Goal: Task Accomplishment & Management: Complete application form

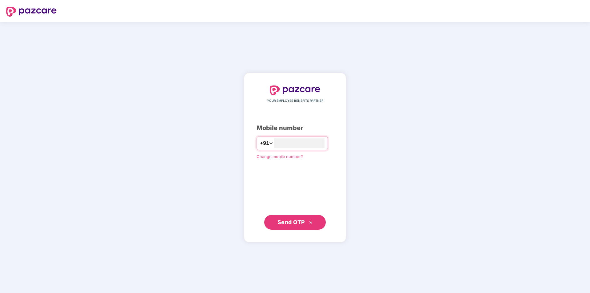
type input "**********"
click at [298, 221] on span "Send OTP" at bounding box center [291, 222] width 27 height 6
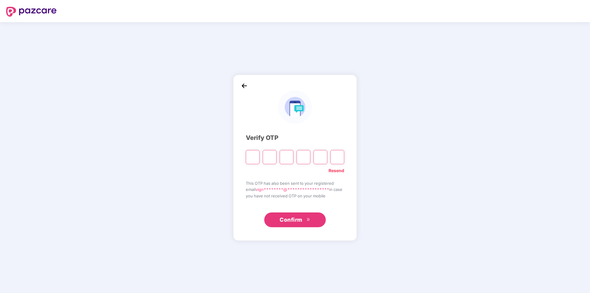
type input "*"
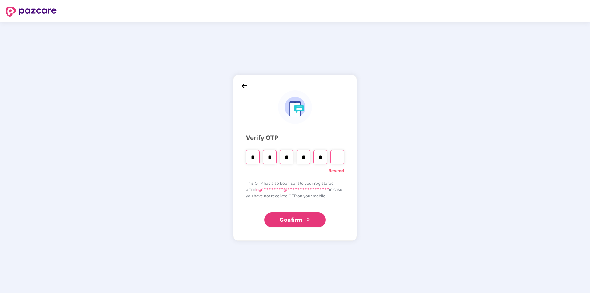
type input "*"
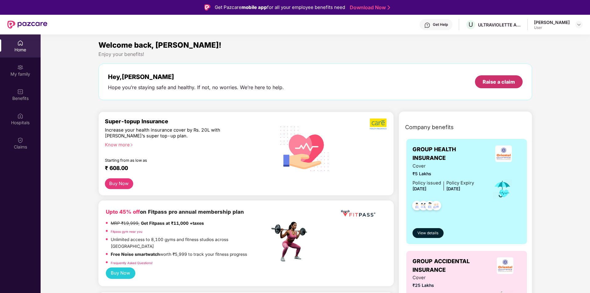
click at [496, 82] on div "Raise a claim" at bounding box center [499, 81] width 32 height 7
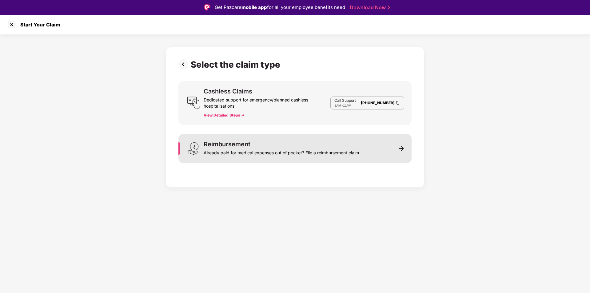
click at [252, 141] on div "Reimbursement Already paid for medical expenses out of pocket? File a reimburse…" at bounding box center [282, 148] width 157 height 15
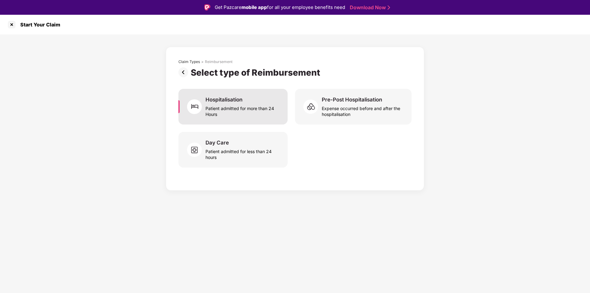
click at [249, 110] on div "Patient admitted for more than 24 Hours" at bounding box center [243, 110] width 75 height 14
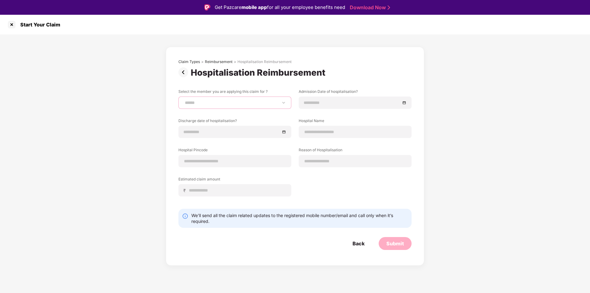
click at [235, 104] on select "**********" at bounding box center [235, 102] width 102 height 5
select select "**********"
click at [184, 100] on select "**********" at bounding box center [235, 102] width 102 height 5
click at [315, 107] on div at bounding box center [355, 103] width 113 height 12
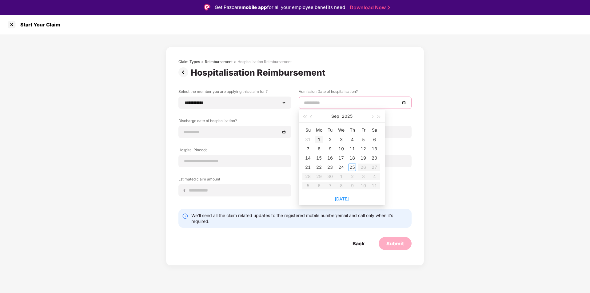
type input "**********"
click at [311, 117] on span "button" at bounding box center [311, 116] width 3 height 3
type input "**********"
click at [361, 156] on div "15" at bounding box center [363, 158] width 7 height 7
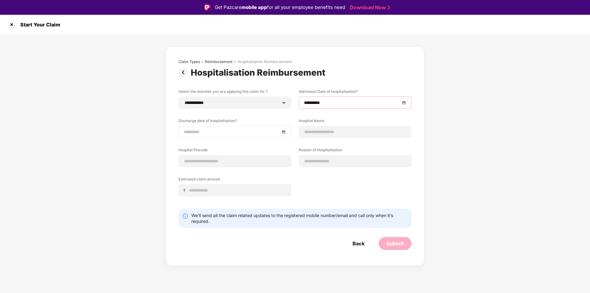
click at [216, 134] on input at bounding box center [232, 132] width 96 height 7
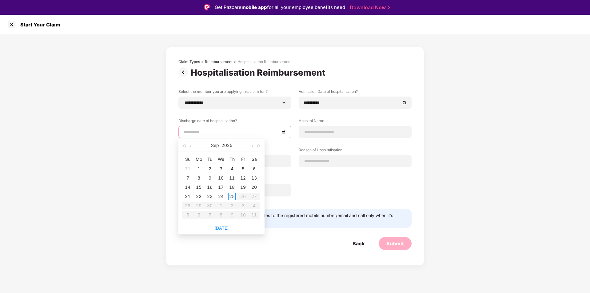
type input "**********"
click at [191, 147] on button "button" at bounding box center [191, 145] width 7 height 12
type input "**********"
click at [186, 198] on div "17" at bounding box center [187, 196] width 7 height 7
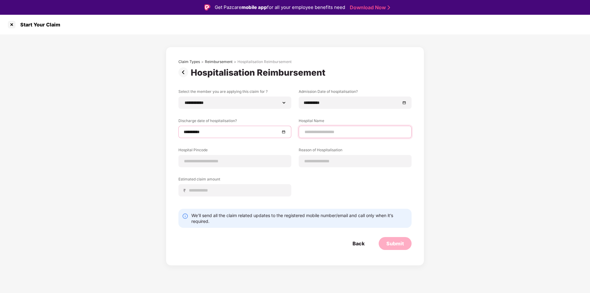
click at [328, 132] on input at bounding box center [355, 132] width 102 height 6
type input "**********"
click at [256, 160] on input at bounding box center [235, 161] width 102 height 6
type input "******"
select select "********"
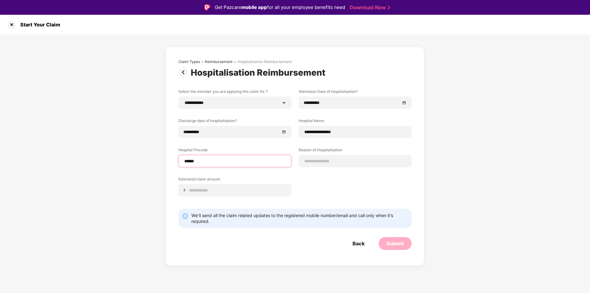
select select "**********"
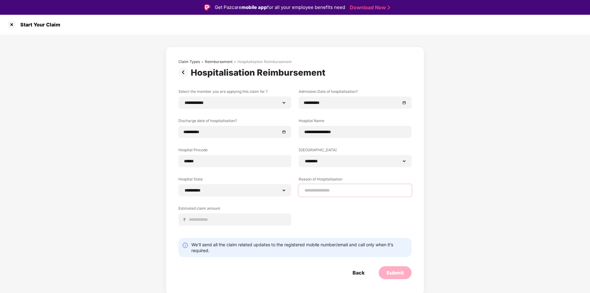
click at [331, 186] on div at bounding box center [355, 190] width 113 height 12
click at [327, 191] on input at bounding box center [355, 190] width 102 height 6
type input "*******"
click at [226, 219] on input at bounding box center [238, 220] width 98 height 6
type input "*****"
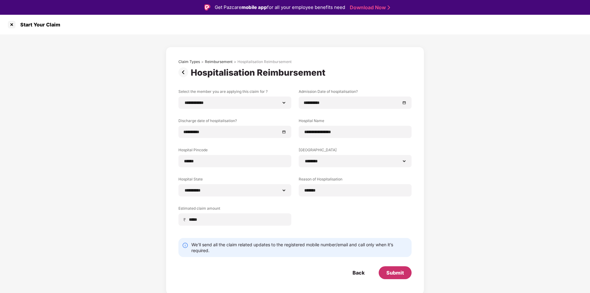
click at [395, 272] on div "Submit" at bounding box center [396, 273] width 18 height 7
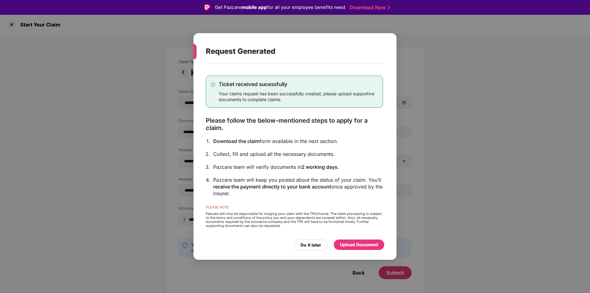
click at [354, 243] on div "Upload Document" at bounding box center [359, 245] width 38 height 7
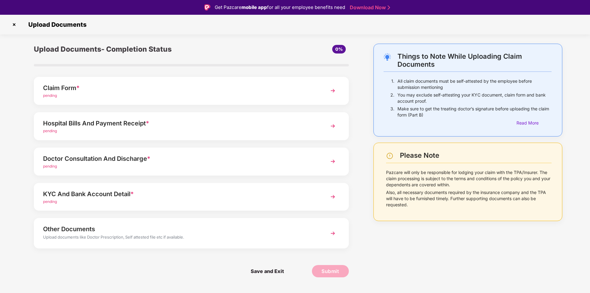
click at [112, 81] on div "Claim Form * pending" at bounding box center [191, 91] width 315 height 28
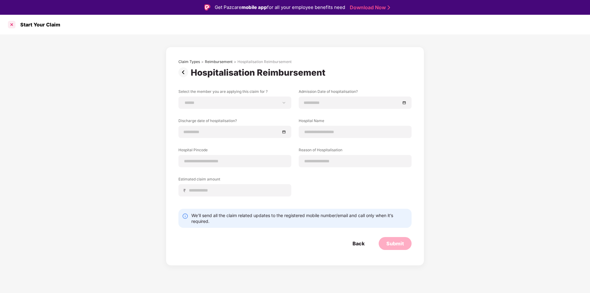
click at [10, 24] on div at bounding box center [12, 25] width 10 height 10
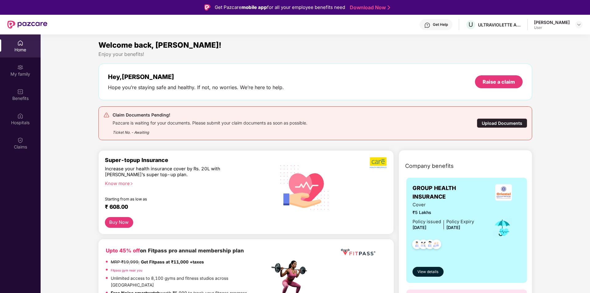
click at [491, 125] on div "Upload Documents" at bounding box center [502, 124] width 50 height 10
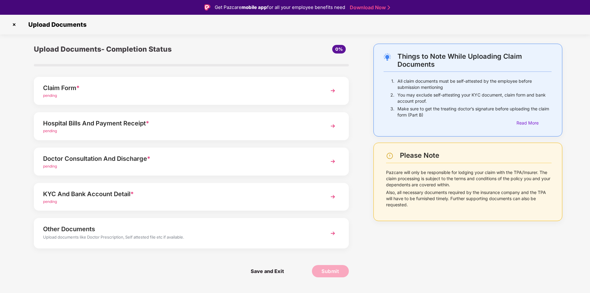
click at [229, 128] on div "pending" at bounding box center [179, 131] width 272 height 6
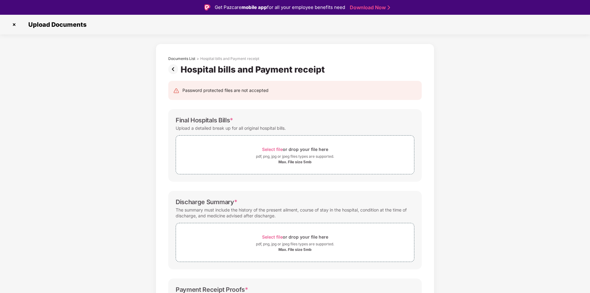
click at [14, 24] on img at bounding box center [14, 25] width 10 height 10
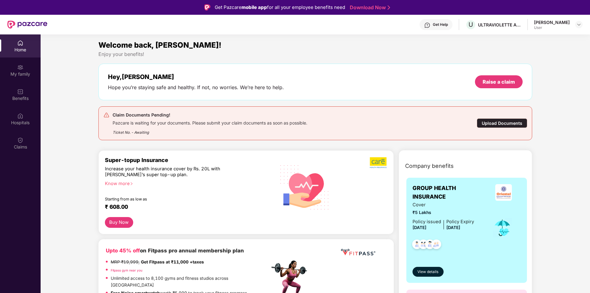
click at [494, 120] on div "Upload Documents" at bounding box center [502, 124] width 50 height 10
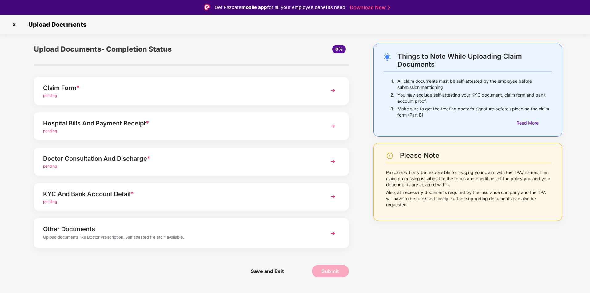
click at [224, 165] on div "pending" at bounding box center [179, 167] width 272 height 6
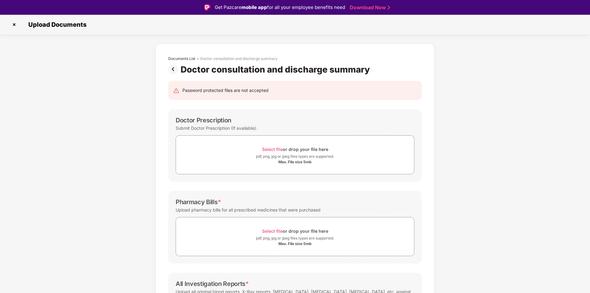
click at [15, 24] on img at bounding box center [14, 25] width 10 height 10
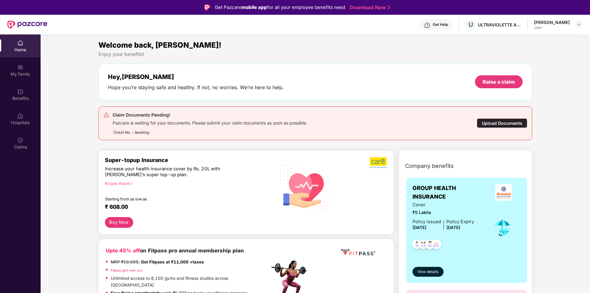
click at [487, 123] on div "Upload Documents" at bounding box center [502, 124] width 50 height 10
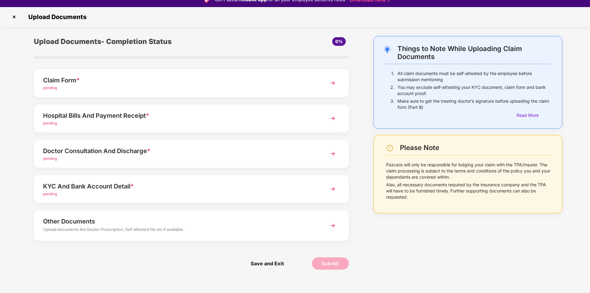
scroll to position [15, 0]
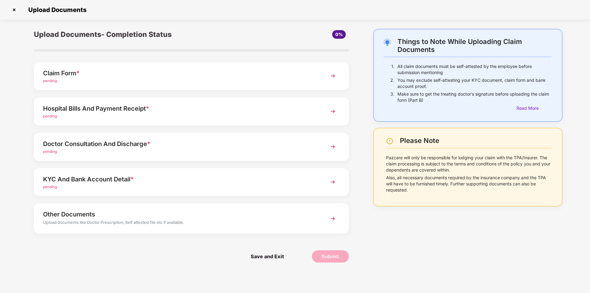
click at [207, 181] on div "KYC And Bank Account Detail *" at bounding box center [179, 180] width 272 height 10
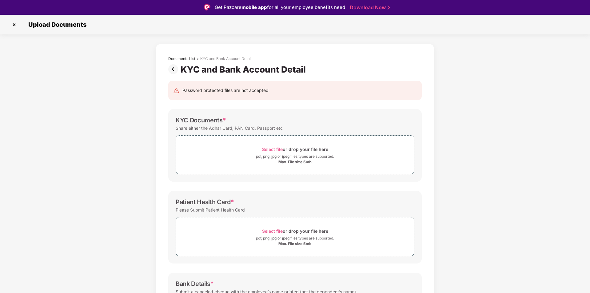
click at [14, 26] on img at bounding box center [14, 25] width 10 height 10
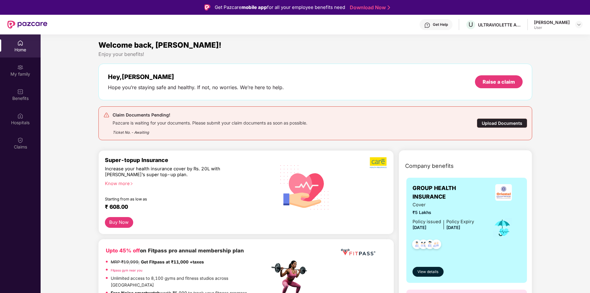
click at [459, 198] on span "GROUP HEALTH INSURANCE" at bounding box center [450, 193] width 74 height 18
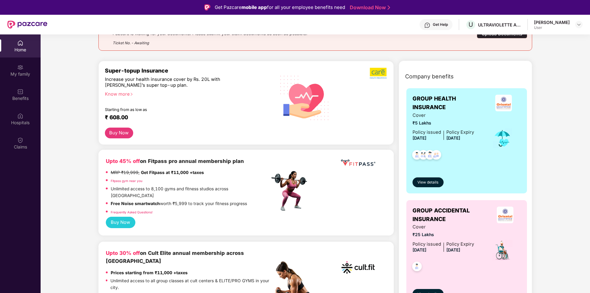
scroll to position [92, 0]
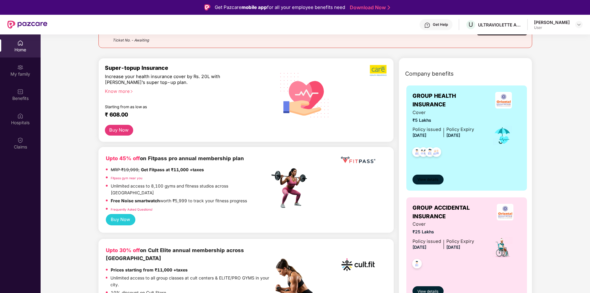
click at [425, 182] on span "View details" at bounding box center [428, 180] width 21 height 6
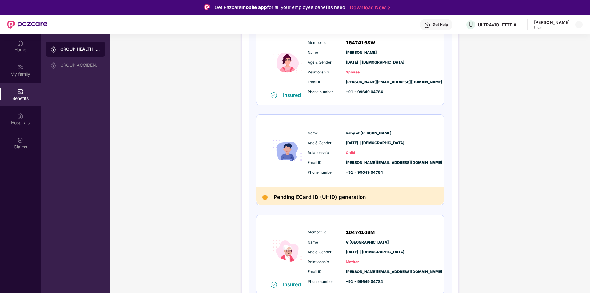
scroll to position [196, 0]
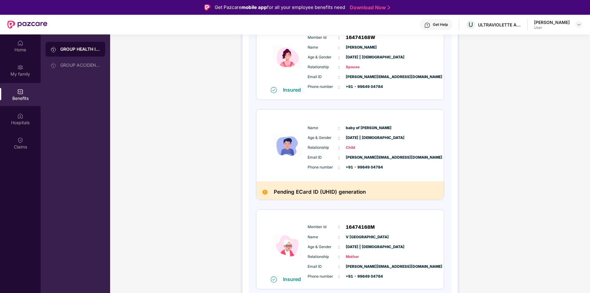
click at [376, 142] on div "Name : baby of [PERSON_NAME] Age & Gender : [DATE] | [DEMOGRAPHIC_DATA] Relatio…" at bounding box center [368, 148] width 125 height 52
click at [363, 188] on h2 "Pending ECard ID (UHID) generation" at bounding box center [320, 192] width 92 height 9
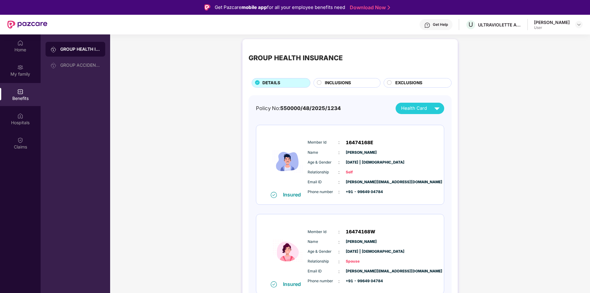
scroll to position [0, 0]
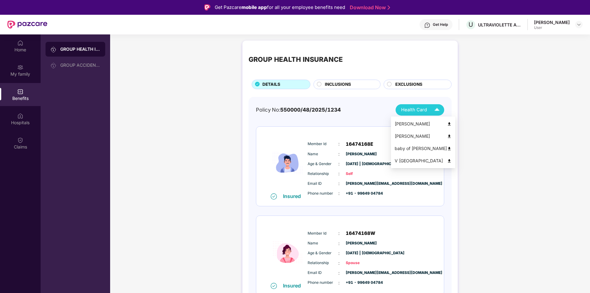
click at [429, 114] on div "Health Card" at bounding box center [421, 110] width 41 height 11
click at [447, 148] on img at bounding box center [449, 149] width 5 height 5
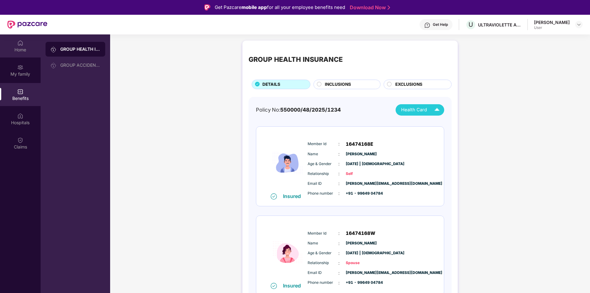
click at [19, 48] on div "Home" at bounding box center [20, 50] width 41 height 6
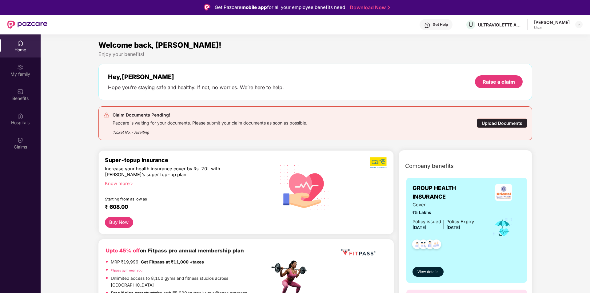
click at [494, 124] on div "Upload Documents" at bounding box center [502, 124] width 50 height 10
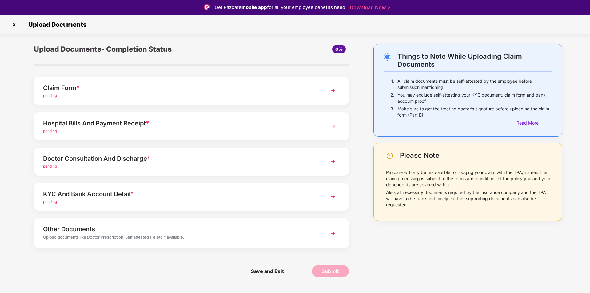
click at [153, 125] on div "Hospital Bills And Payment Receipt *" at bounding box center [179, 124] width 272 height 10
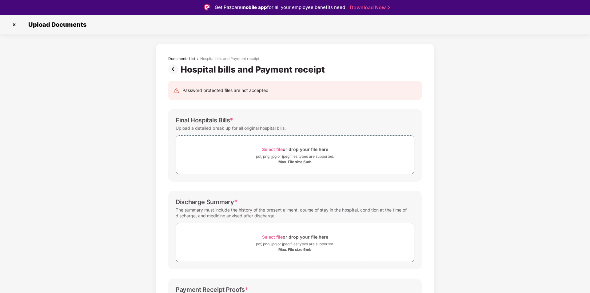
click at [14, 25] on img at bounding box center [14, 25] width 10 height 10
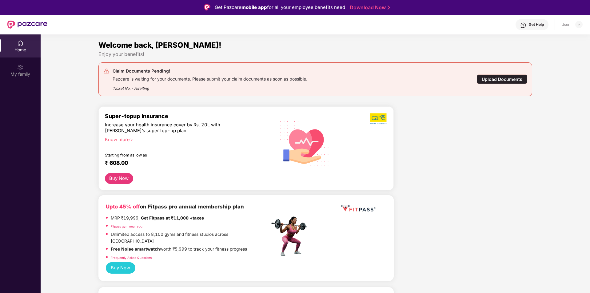
click at [499, 79] on div "Upload Documents" at bounding box center [502, 79] width 50 height 10
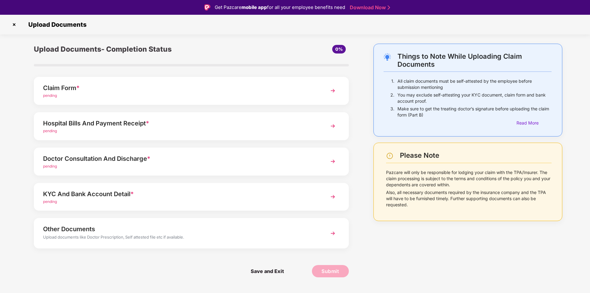
click at [191, 161] on div "Doctor Consultation And Discharge *" at bounding box center [179, 159] width 272 height 10
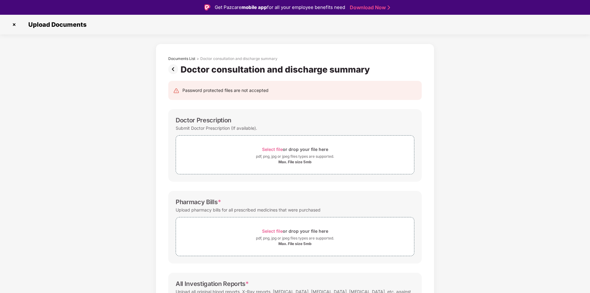
click at [14, 24] on img at bounding box center [14, 25] width 10 height 10
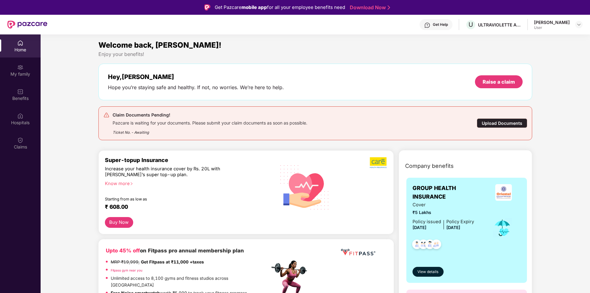
click at [505, 127] on div "Upload Documents" at bounding box center [502, 124] width 50 height 10
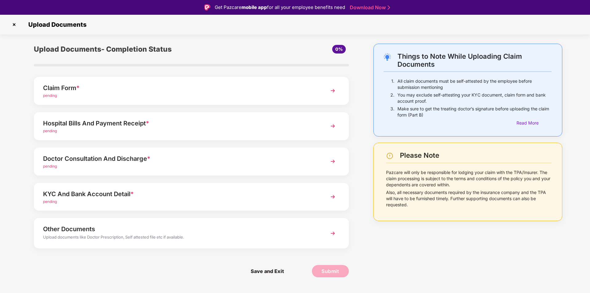
click at [120, 93] on div "pending" at bounding box center [179, 96] width 272 height 6
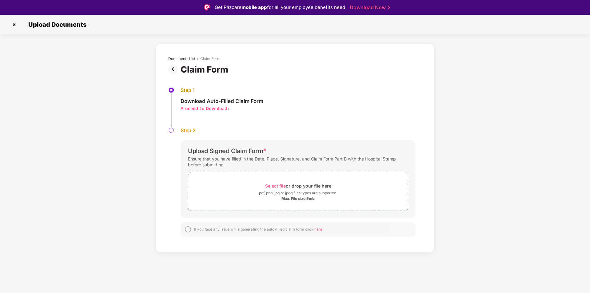
click at [16, 24] on img at bounding box center [14, 25] width 10 height 10
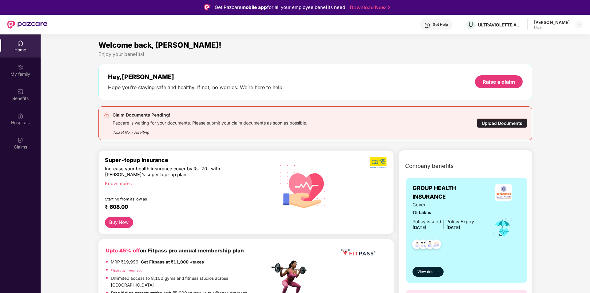
click at [484, 121] on div "Upload Documents" at bounding box center [502, 124] width 50 height 10
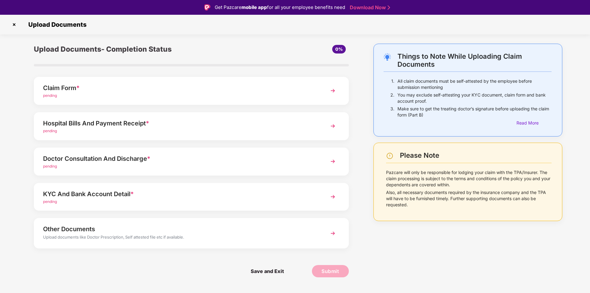
click at [271, 90] on div "Claim Form *" at bounding box center [179, 88] width 272 height 10
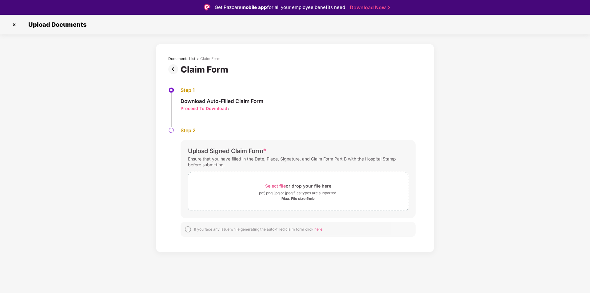
click at [15, 24] on img at bounding box center [14, 25] width 10 height 10
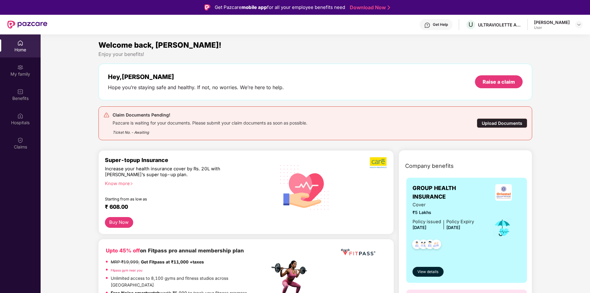
click at [486, 124] on div "Upload Documents" at bounding box center [502, 124] width 50 height 10
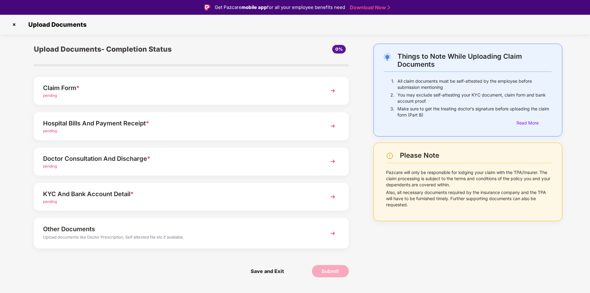
click at [226, 91] on div "Claim Form *" at bounding box center [179, 88] width 272 height 10
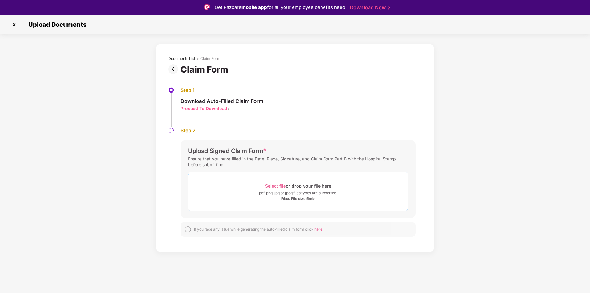
click at [273, 188] on span "Select file" at bounding box center [275, 185] width 21 height 5
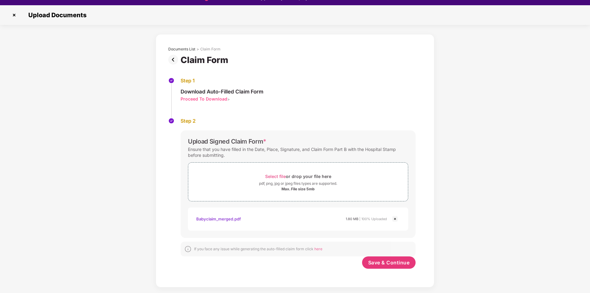
scroll to position [15, 0]
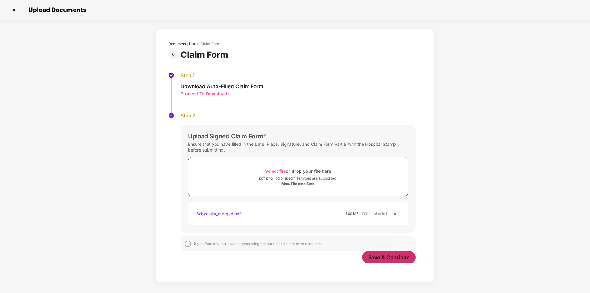
click at [391, 260] on span "Save & Continue" at bounding box center [389, 257] width 42 height 7
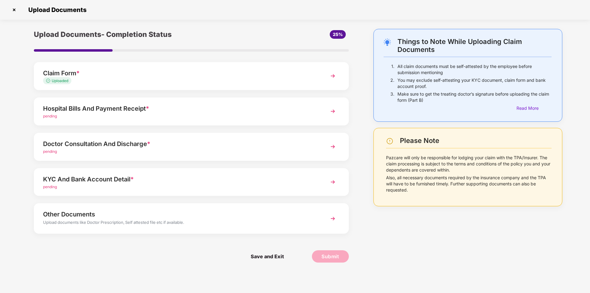
click at [156, 105] on div "Hospital Bills And Payment Receipt *" at bounding box center [179, 109] width 272 height 10
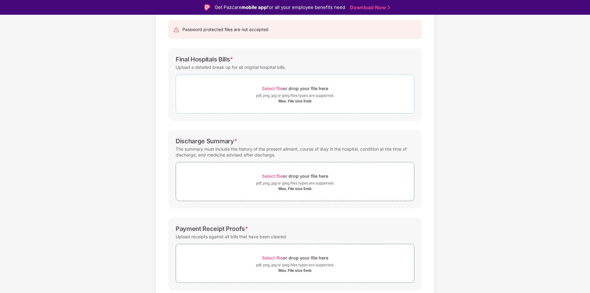
scroll to position [62, 0]
click at [303, 98] on div "pdf, png, jpg or jpeg files types are supported." at bounding box center [295, 95] width 78 height 6
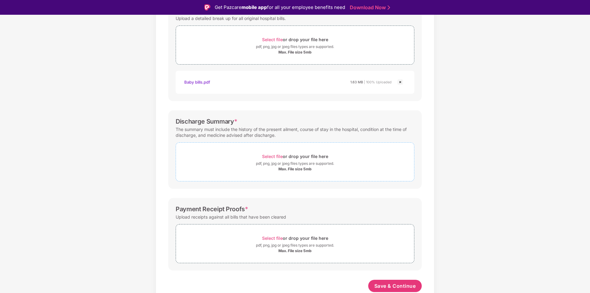
scroll to position [110, 0]
click at [295, 166] on div "pdf, png, jpg or jpeg files types are supported." at bounding box center [295, 164] width 78 height 6
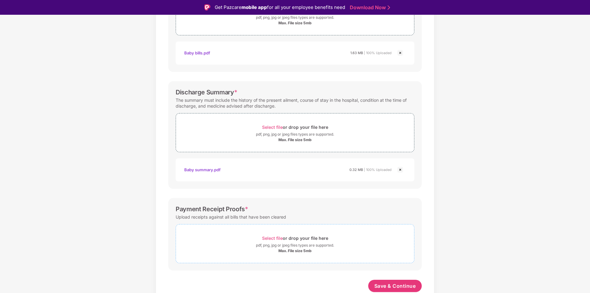
scroll to position [139, 0]
click at [332, 243] on div "pdf, png, jpg or jpeg files types are supported." at bounding box center [295, 246] width 78 height 6
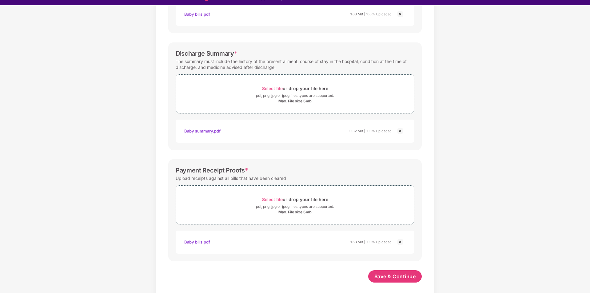
scroll to position [15, 0]
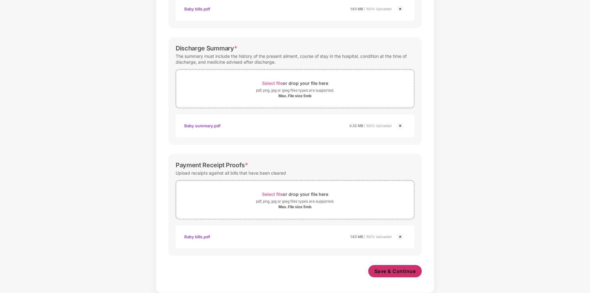
click at [398, 269] on span "Save & Continue" at bounding box center [396, 271] width 42 height 7
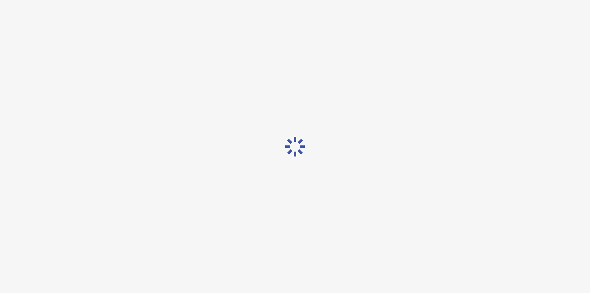
scroll to position [0, 0]
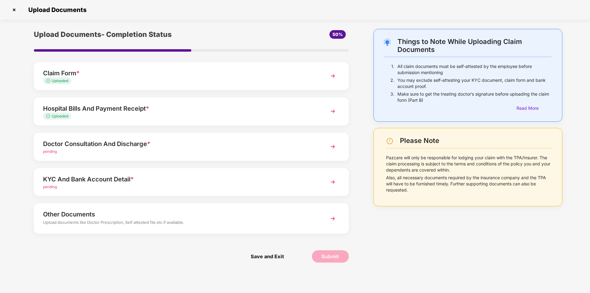
click at [258, 154] on div "pending" at bounding box center [179, 152] width 272 height 6
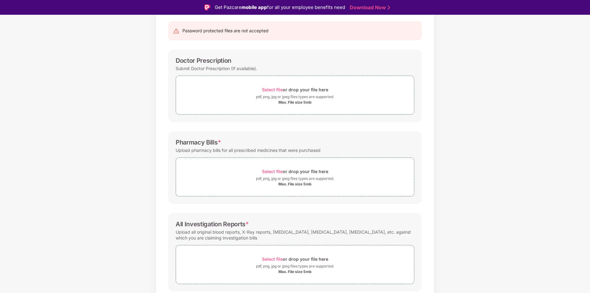
scroll to position [62, 0]
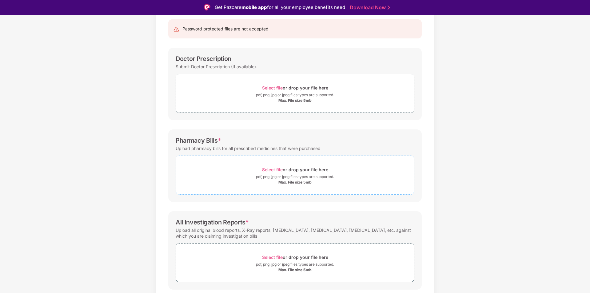
click at [329, 178] on div "pdf, png, jpg or jpeg files types are supported." at bounding box center [295, 177] width 78 height 6
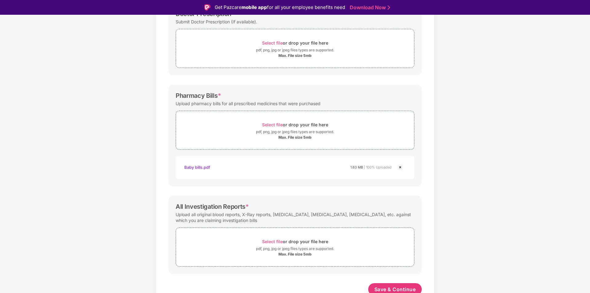
scroll to position [110, 0]
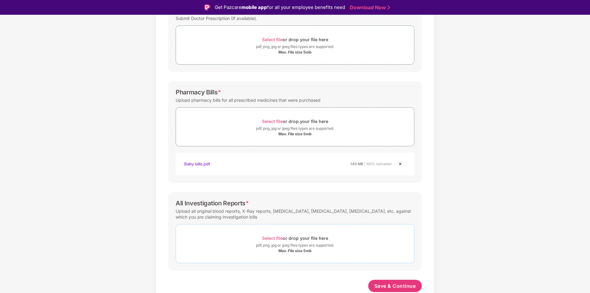
click at [343, 239] on div "Select file or drop your file here" at bounding box center [295, 238] width 238 height 8
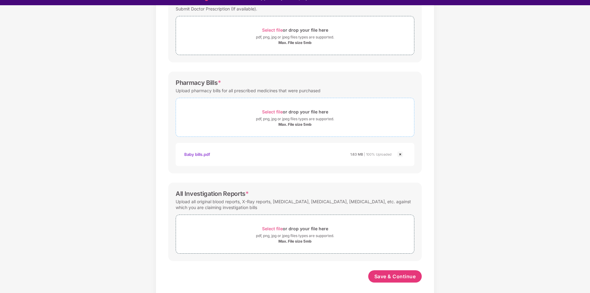
scroll to position [15, 0]
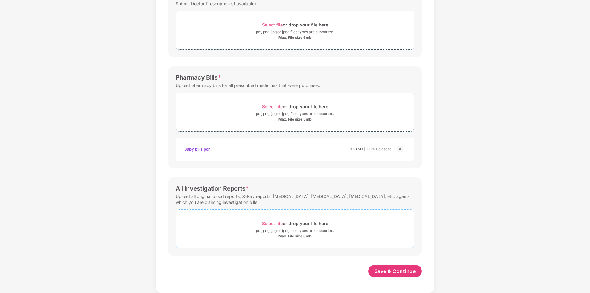
click at [290, 223] on div "Select file or drop your file here" at bounding box center [295, 223] width 66 height 8
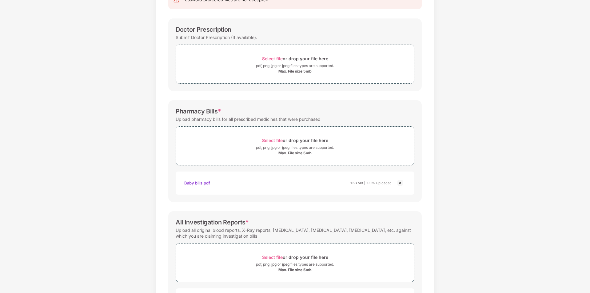
scroll to position [168, 0]
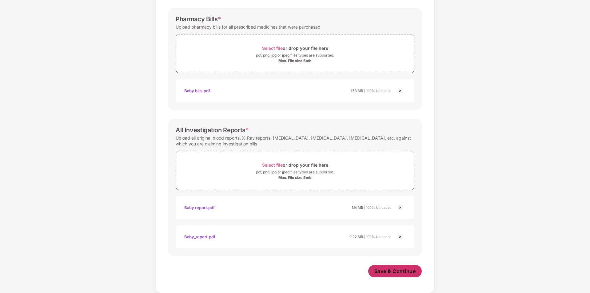
click at [391, 273] on span "Save & Continue" at bounding box center [396, 271] width 42 height 7
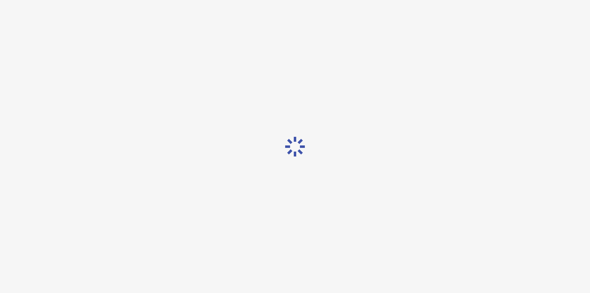
scroll to position [0, 0]
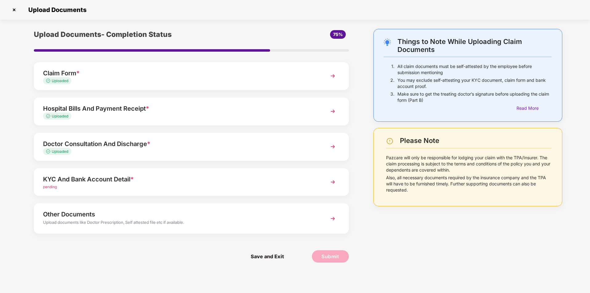
click at [168, 124] on div "Hospital Bills And Payment Receipt * Uploaded" at bounding box center [191, 112] width 315 height 28
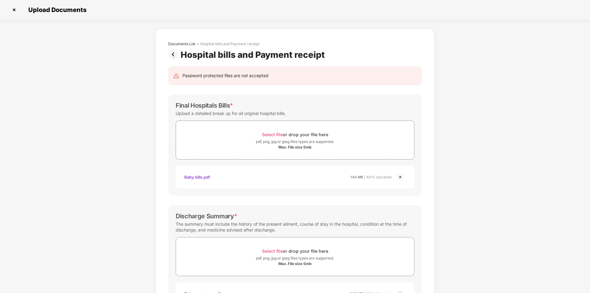
click at [172, 55] on img at bounding box center [174, 55] width 12 height 10
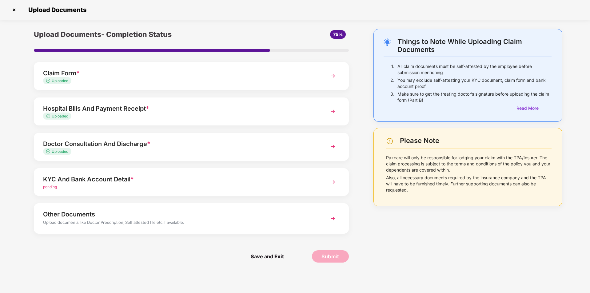
click at [162, 183] on div "KYC And Bank Account Detail *" at bounding box center [179, 180] width 272 height 10
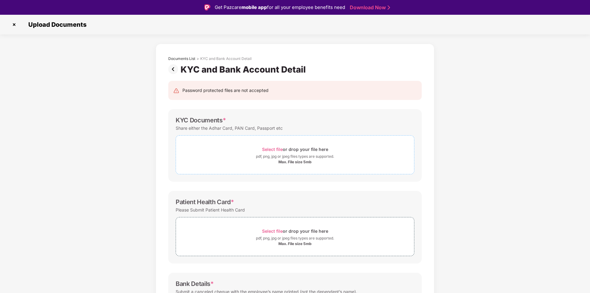
click at [317, 153] on div "Select file or drop your file here" at bounding box center [295, 149] width 66 height 8
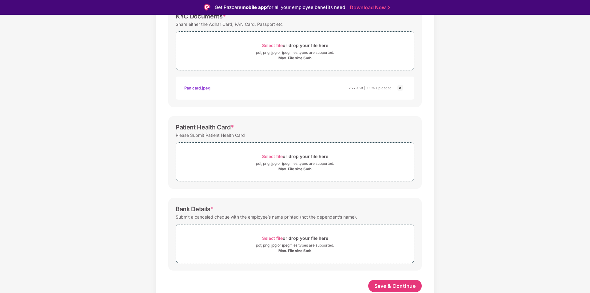
scroll to position [104, 0]
click at [322, 155] on div "Select file or drop your file here" at bounding box center [295, 156] width 66 height 8
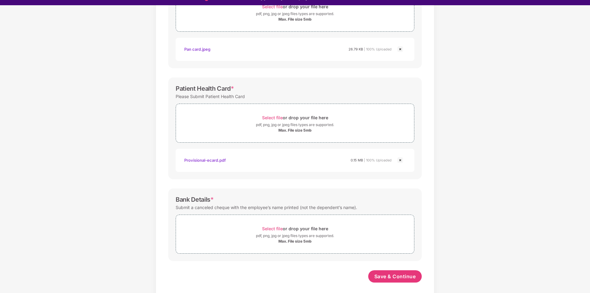
scroll to position [15, 0]
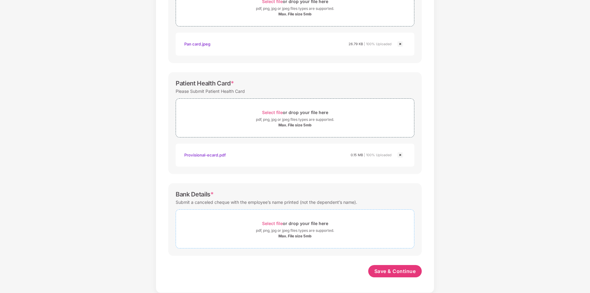
click at [306, 222] on div "Select file or drop your file here" at bounding box center [295, 223] width 66 height 8
click at [307, 222] on div "Select file or drop your file here" at bounding box center [295, 223] width 66 height 8
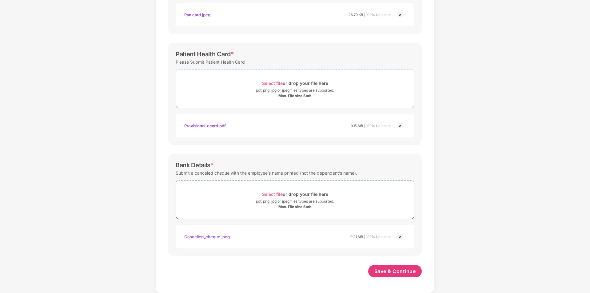
scroll to position [163, 0]
click at [395, 267] on button "Save & Continue" at bounding box center [395, 271] width 54 height 12
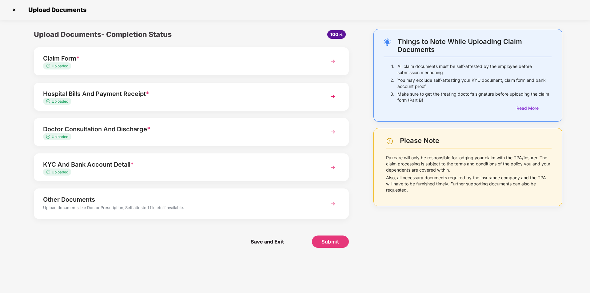
click at [195, 208] on div "Upload documents like Doctor Prescription, Self attested file etc if available." at bounding box center [179, 209] width 272 height 8
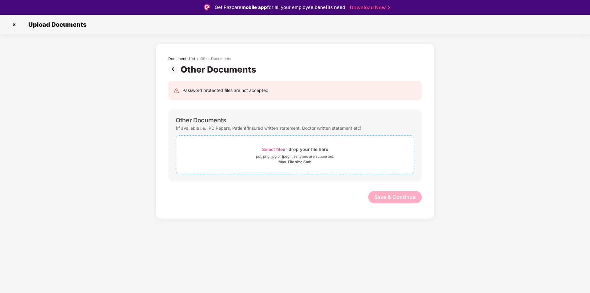
click at [271, 150] on span "Select file" at bounding box center [272, 149] width 21 height 5
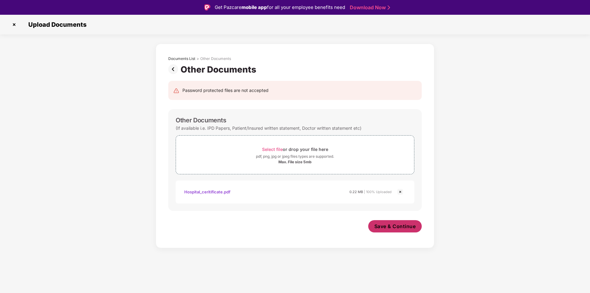
click at [382, 226] on span "Save & Continue" at bounding box center [396, 226] width 42 height 7
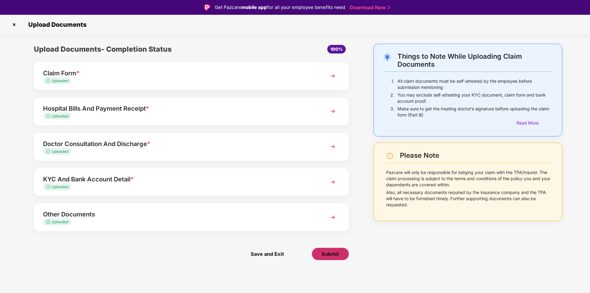
click at [322, 252] on span "Submit" at bounding box center [331, 254] width 18 height 7
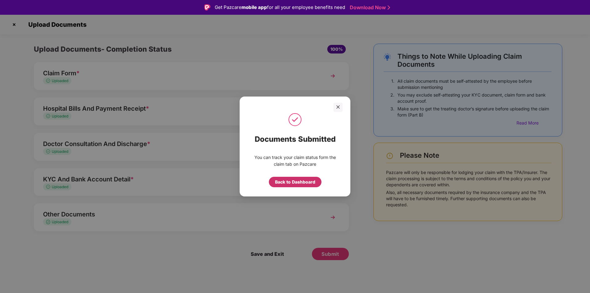
click at [308, 182] on div "Back to Dashboard" at bounding box center [295, 182] width 40 height 7
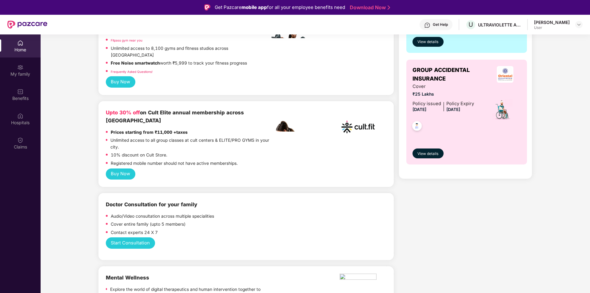
scroll to position [215, 0]
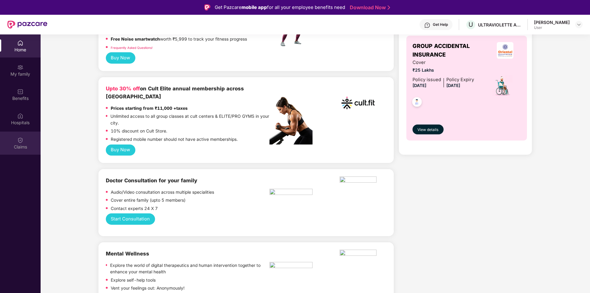
click at [23, 147] on div "Claims" at bounding box center [20, 147] width 41 height 6
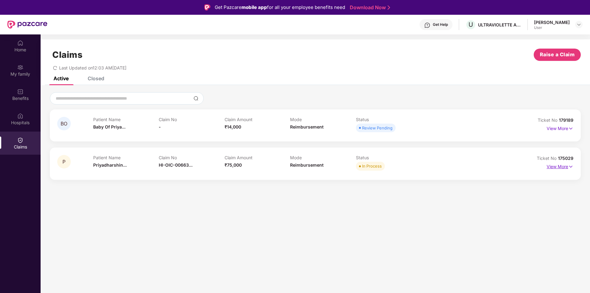
click at [565, 168] on p "View More" at bounding box center [560, 166] width 27 height 8
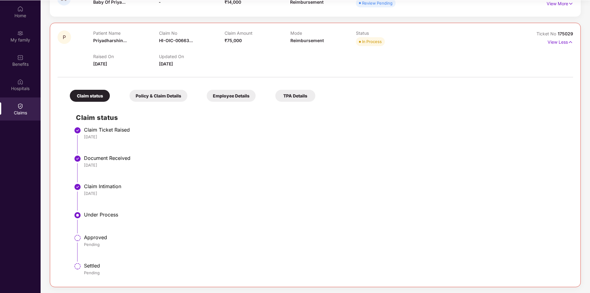
scroll to position [34, 0]
click at [164, 97] on div "Policy & Claim Details" at bounding box center [159, 96] width 58 height 12
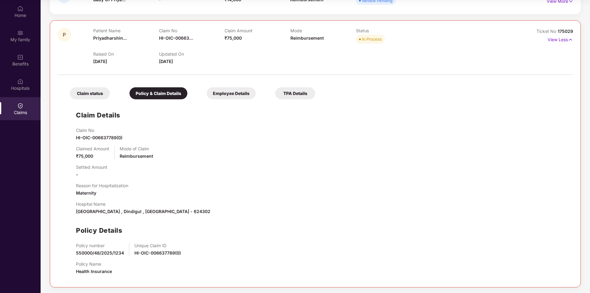
scroll to position [94, 0]
click at [231, 97] on div "Employee Details" at bounding box center [231, 93] width 49 height 12
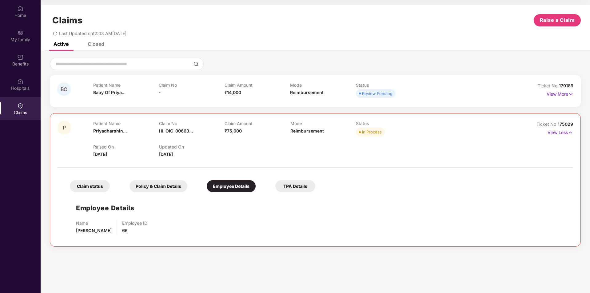
click at [308, 185] on div "TPA Details" at bounding box center [295, 186] width 40 height 12
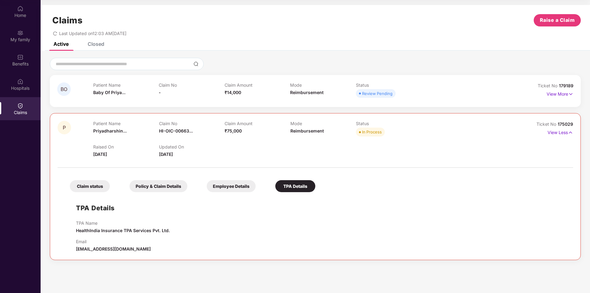
click at [100, 184] on div "Claim status" at bounding box center [90, 186] width 40 height 12
